Goal: Use online tool/utility: Utilize a website feature to perform a specific function

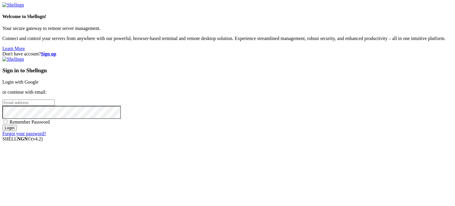
click at [39, 79] on link "Login with Google" at bounding box center [20, 81] width 36 height 5
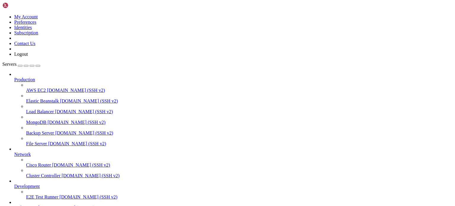
scroll to position [49, 0]
click at [37, 205] on span "Perbotinana" at bounding box center [25, 207] width 23 height 5
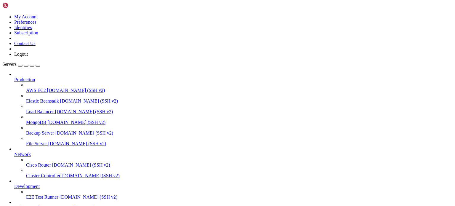
type input "/root/TIROAR"
